Goal: Information Seeking & Learning: Learn about a topic

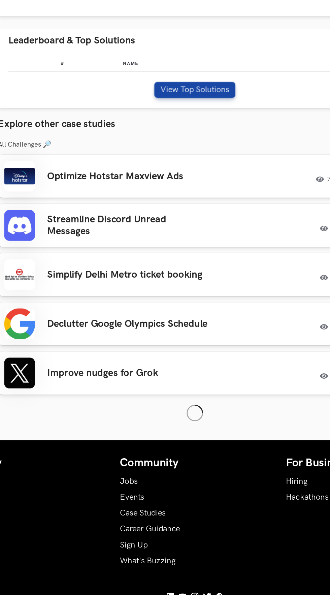
scroll to position [2, 0]
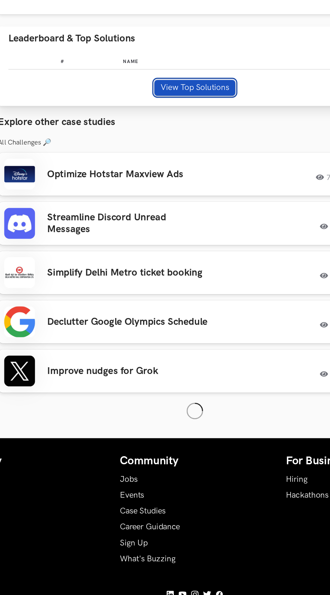
click at [159, 265] on button "View Top Solutions" at bounding box center [164, 260] width 53 height 10
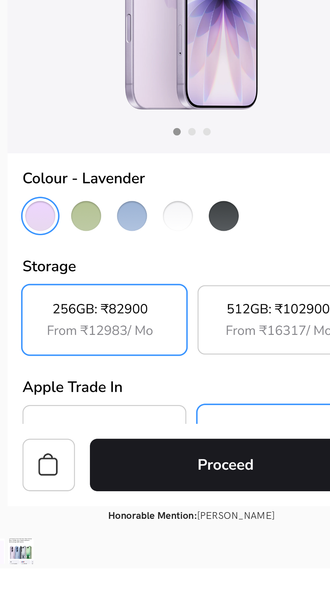
scroll to position [192, 0]
